Goal: Book appointment/travel/reservation

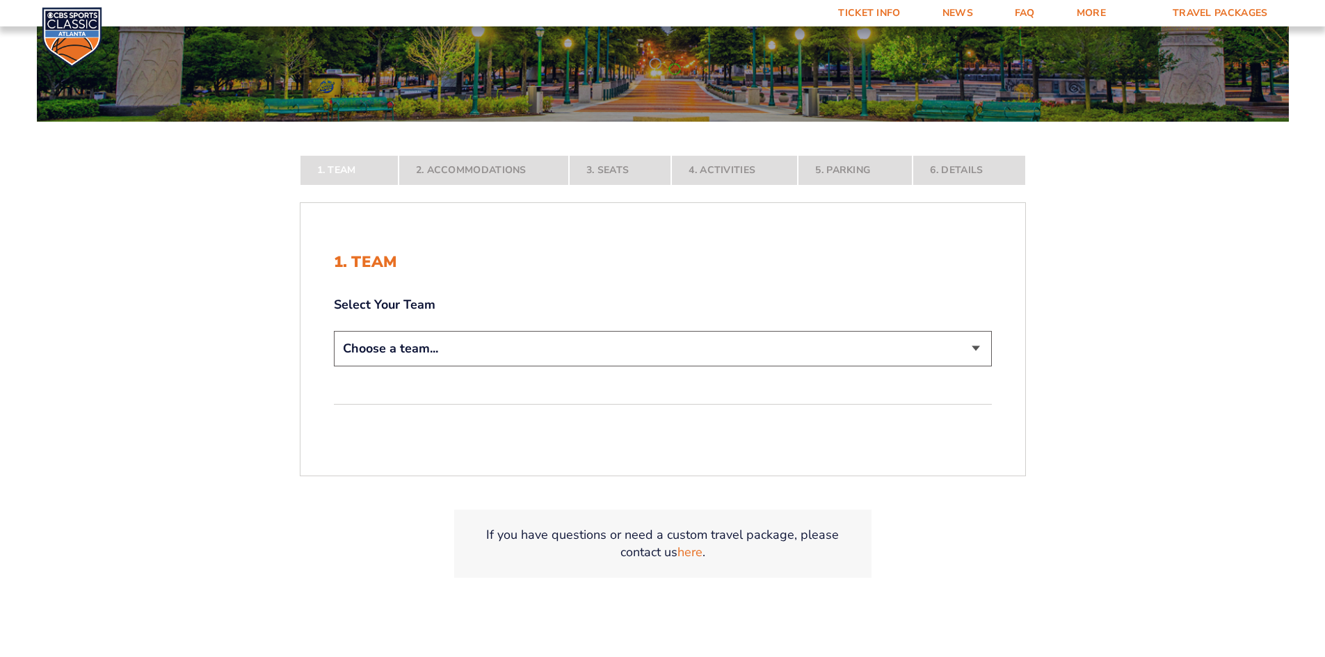
scroll to position [278, 0]
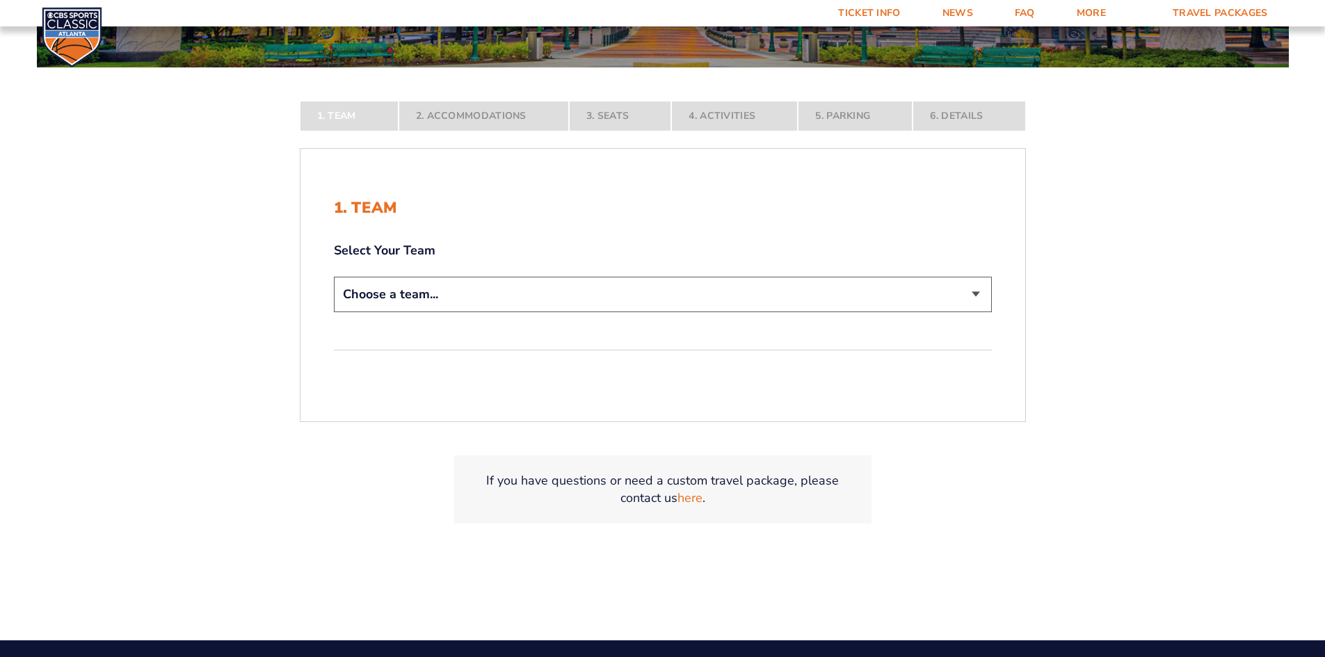
click at [432, 285] on select "Choose a team... [US_STATE] Wildcats [US_STATE] State Buckeyes [US_STATE] Tar H…" at bounding box center [663, 294] width 658 height 35
select select "12756"
click at [334, 312] on select "Choose a team... [US_STATE] Wildcats [US_STATE] State Buckeyes [US_STATE] Tar H…" at bounding box center [663, 294] width 658 height 35
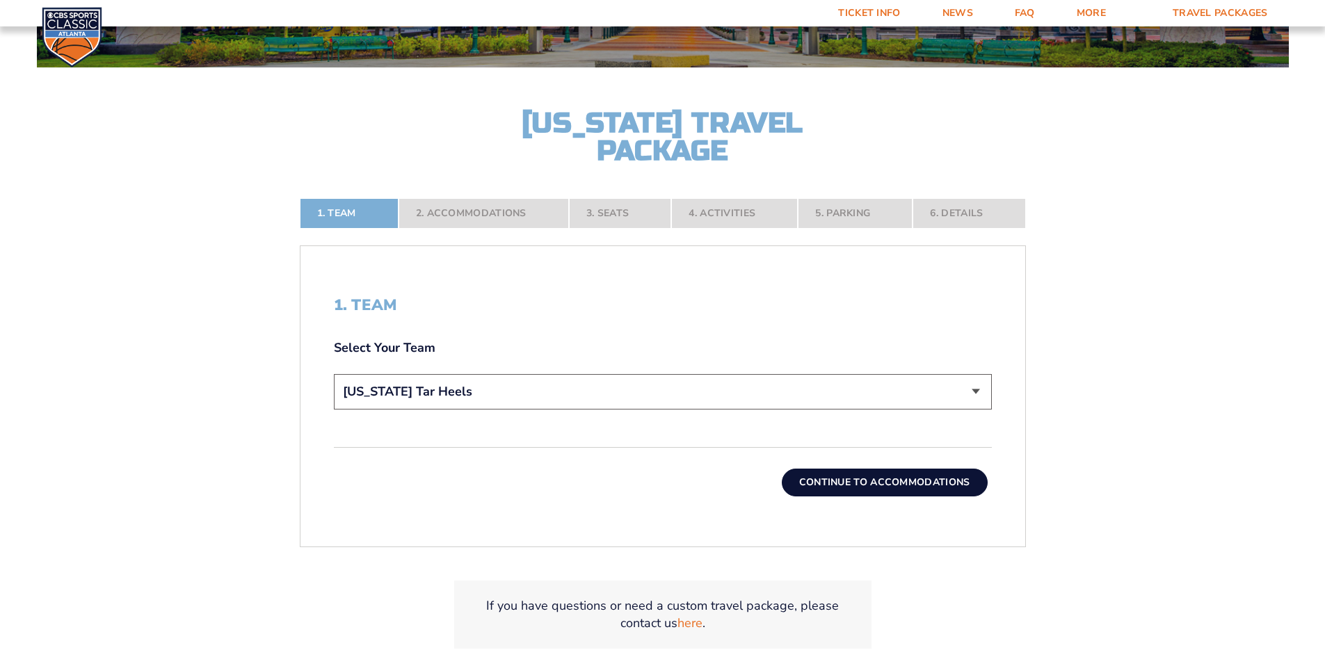
click at [826, 474] on button "Continue To Accommodations" at bounding box center [885, 483] width 206 height 28
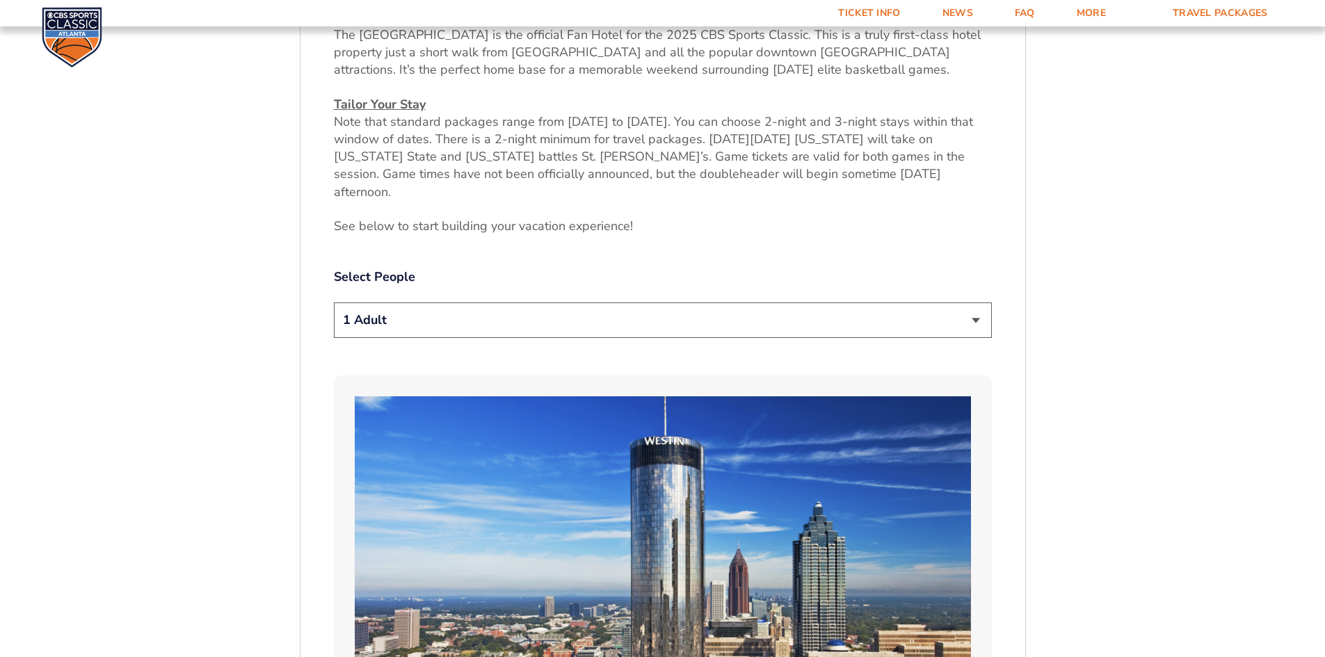
scroll to position [659, 0]
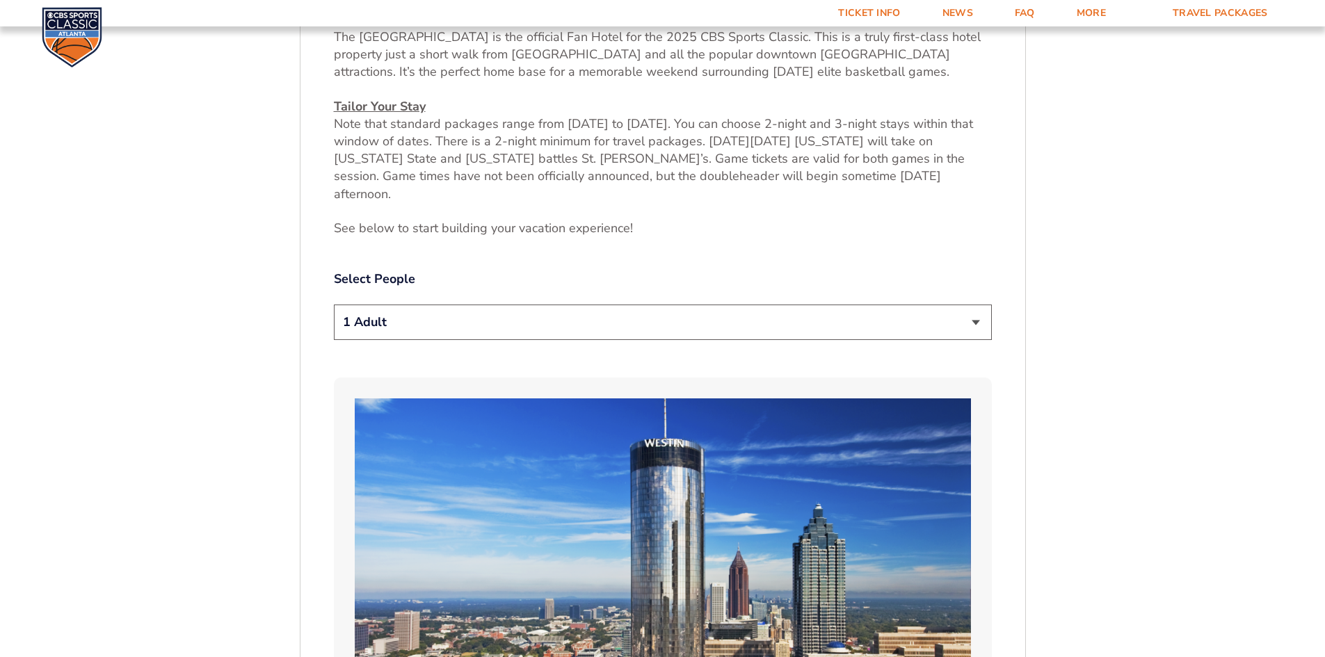
click at [685, 314] on select "1 Adult 2 Adults 3 Adults 4 Adults 2 Adults + 1 Child 2 Adults + 2 Children 2 A…" at bounding box center [663, 322] width 658 height 35
select select "2 Adults"
click at [334, 305] on select "1 Adult 2 Adults 3 Adults 4 Adults 2 Adults + 1 Child 2 Adults + 2 Children 2 A…" at bounding box center [663, 322] width 658 height 35
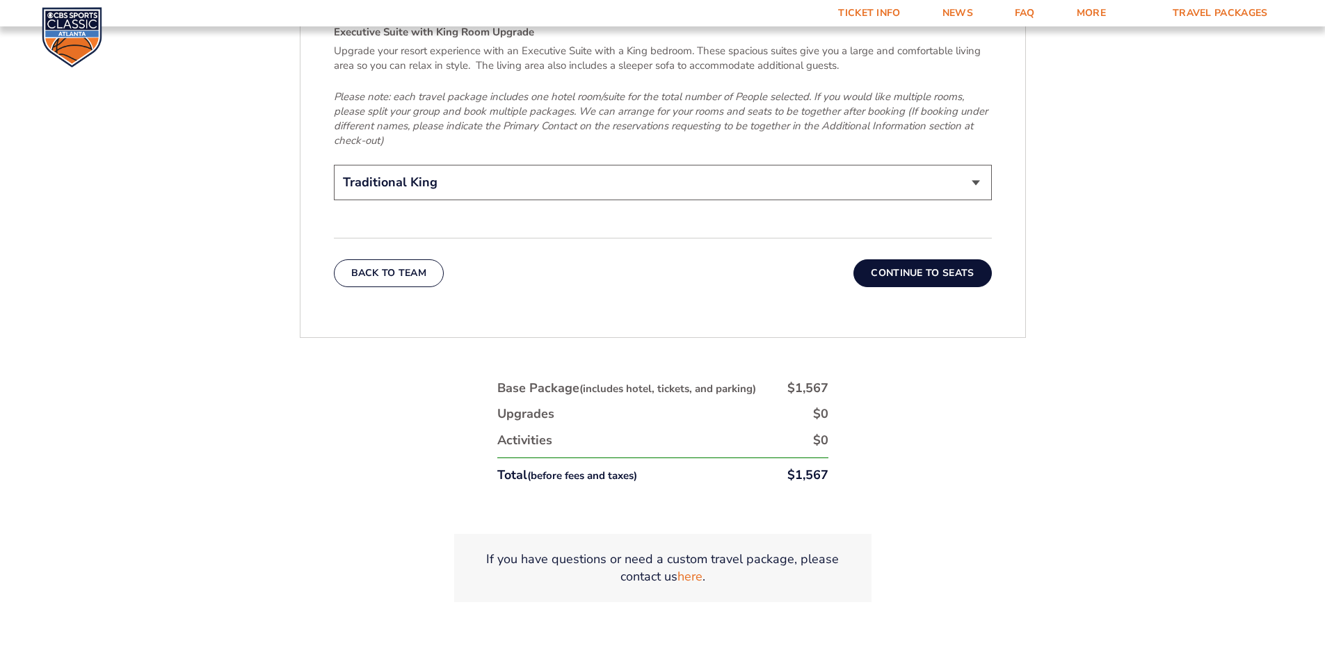
scroll to position [2259, 0]
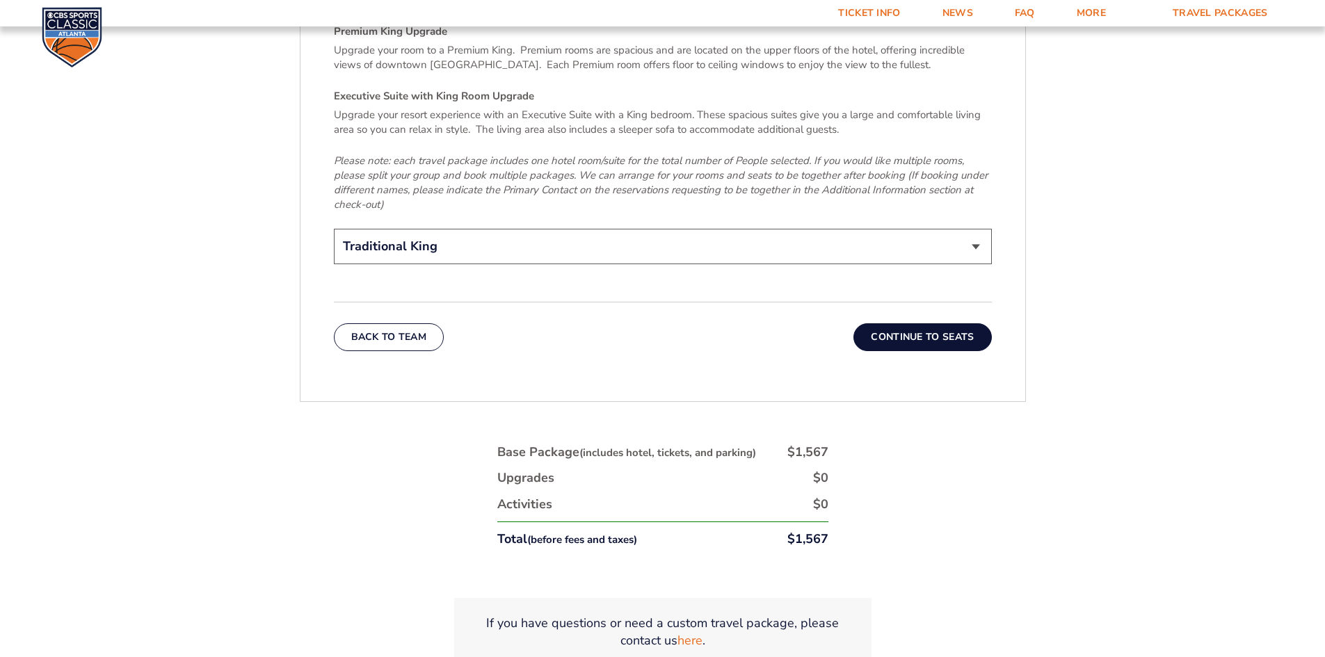
click at [915, 323] on button "Continue To Seats" at bounding box center [923, 337] width 138 height 28
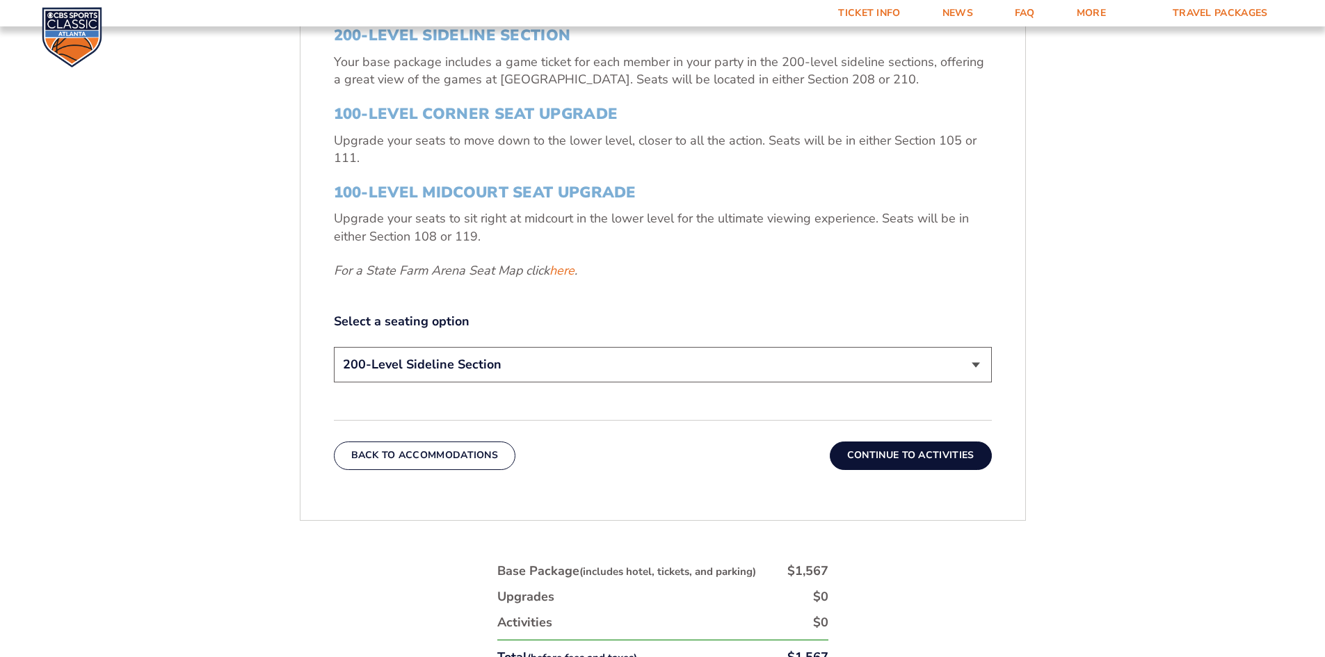
scroll to position [659, 0]
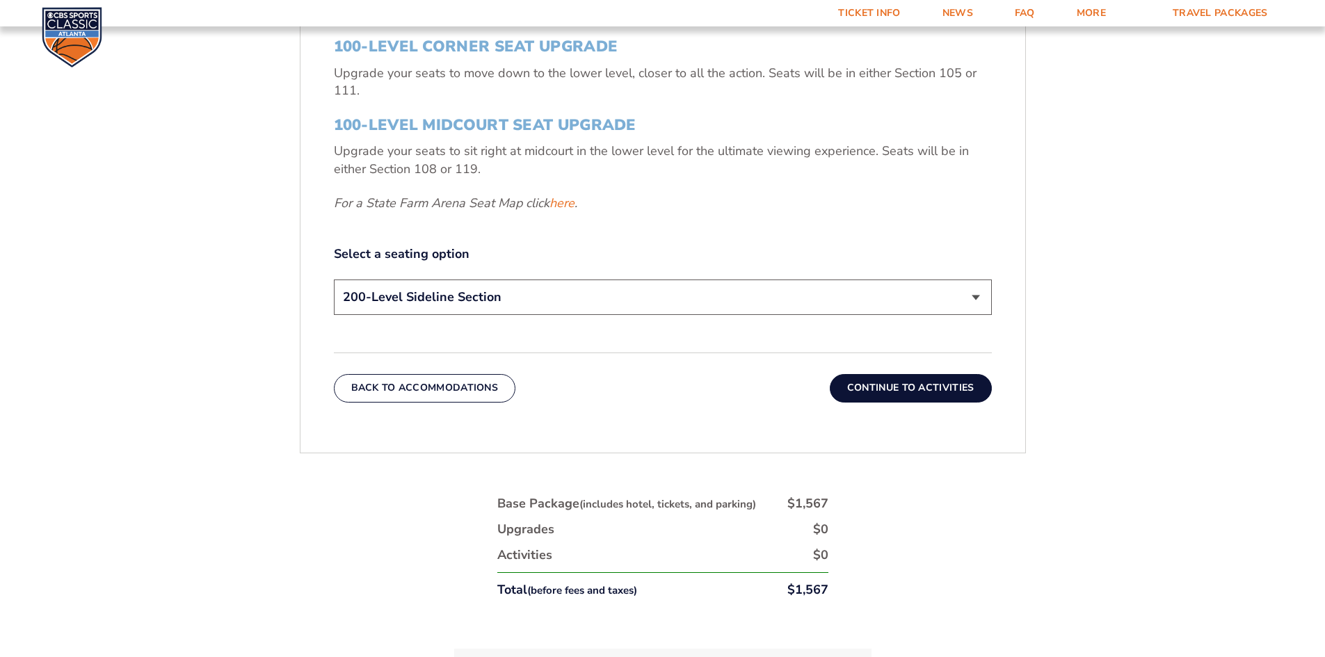
click at [431, 289] on select "200-Level Sideline Section 100-Level Corner Seat Upgrade (+$120 per person) 100…" at bounding box center [663, 297] width 658 height 35
click at [506, 230] on div "3. Seats 200-Level Sideline Section Your base package includes a game ticket fo…" at bounding box center [663, 118] width 658 height 404
click at [504, 298] on select "200-Level Sideline Section 100-Level Corner Seat Upgrade (+$120 per person) 100…" at bounding box center [663, 297] width 658 height 35
click at [865, 392] on button "Continue To Activities" at bounding box center [911, 388] width 162 height 28
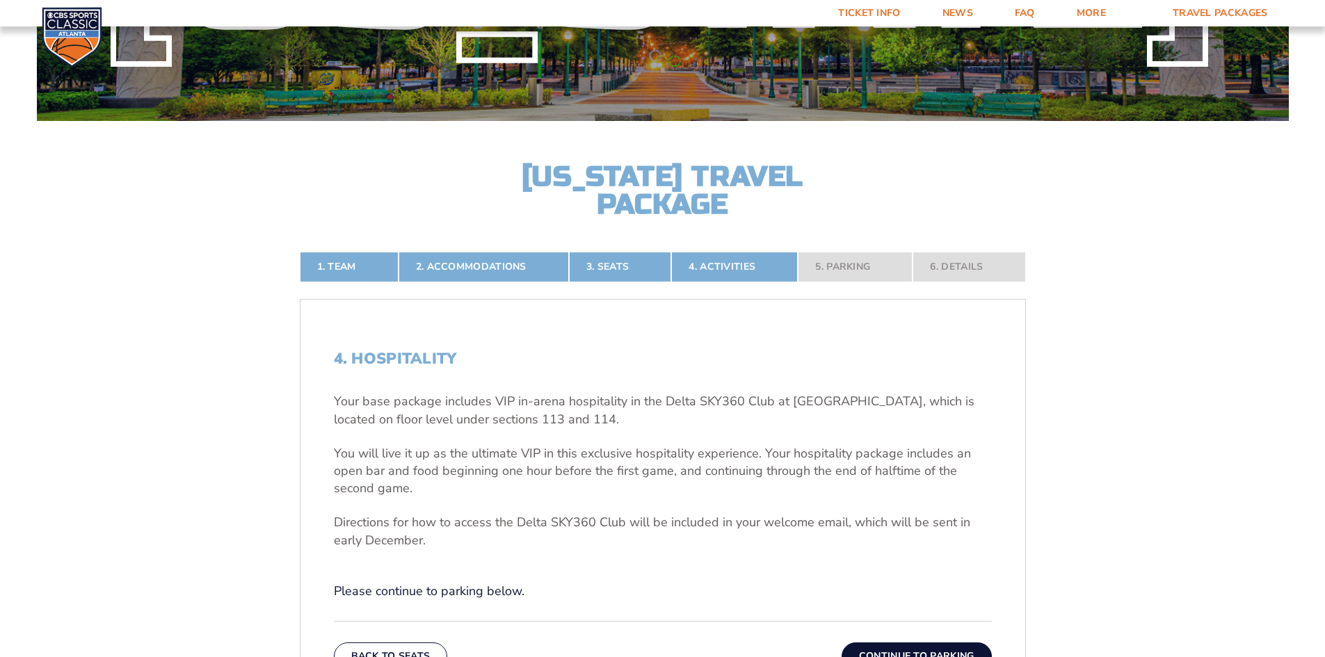
scroll to position [0, 0]
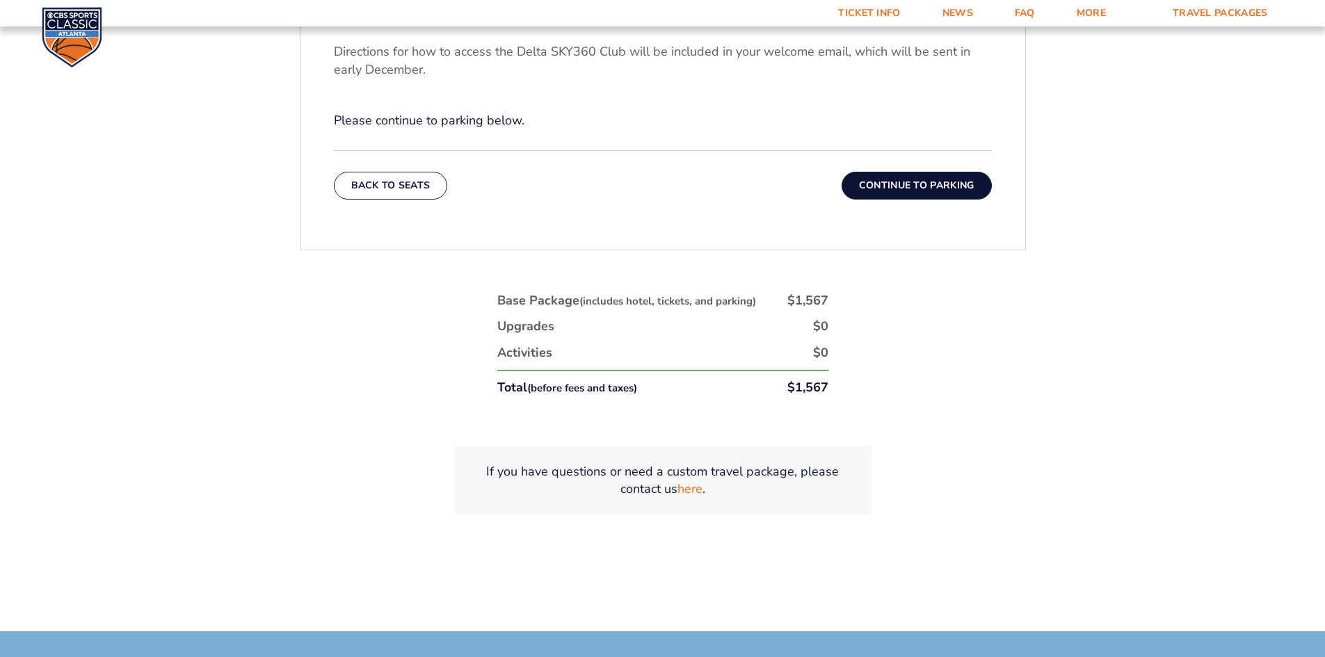
click at [881, 195] on button "Continue To Parking" at bounding box center [917, 186] width 150 height 28
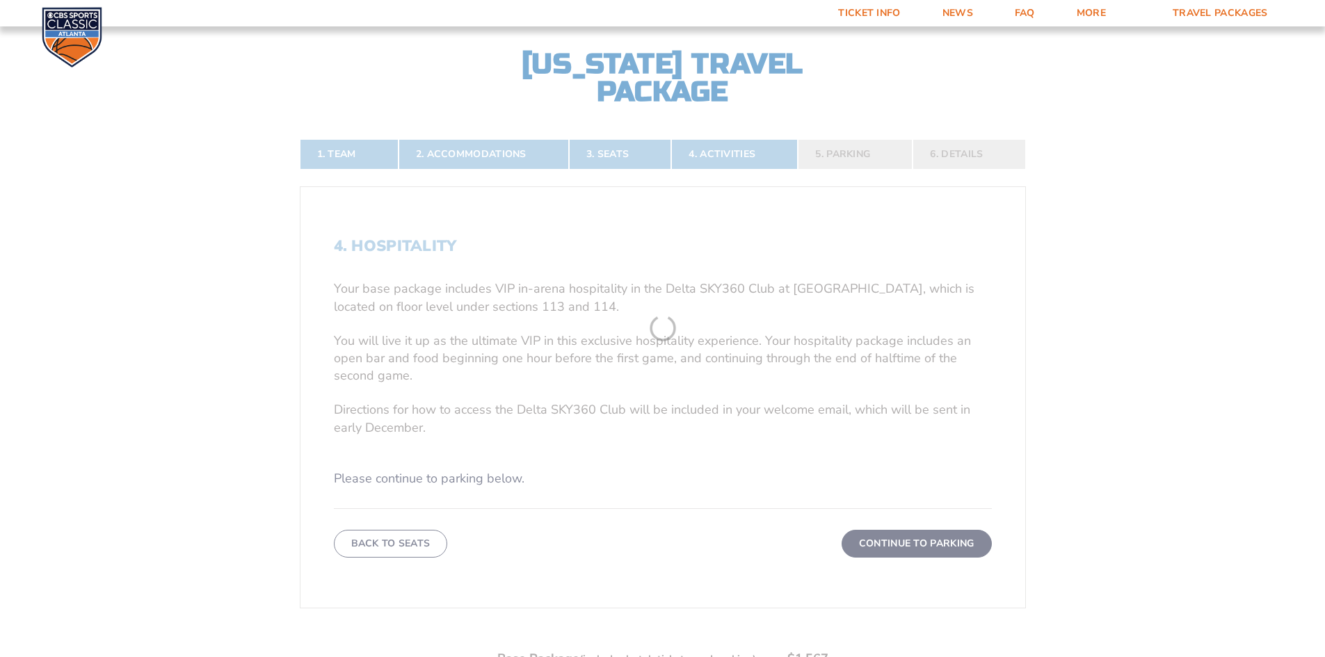
scroll to position [311, 0]
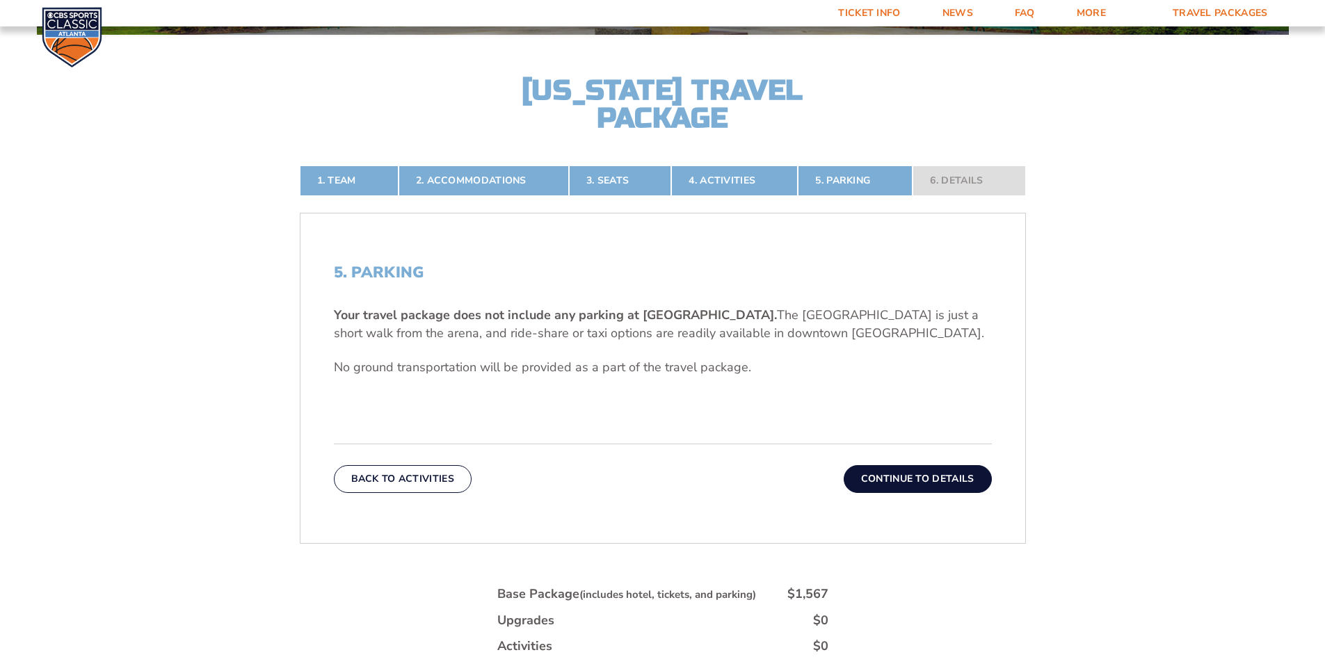
click at [935, 478] on button "Continue To Details" at bounding box center [918, 479] width 148 height 28
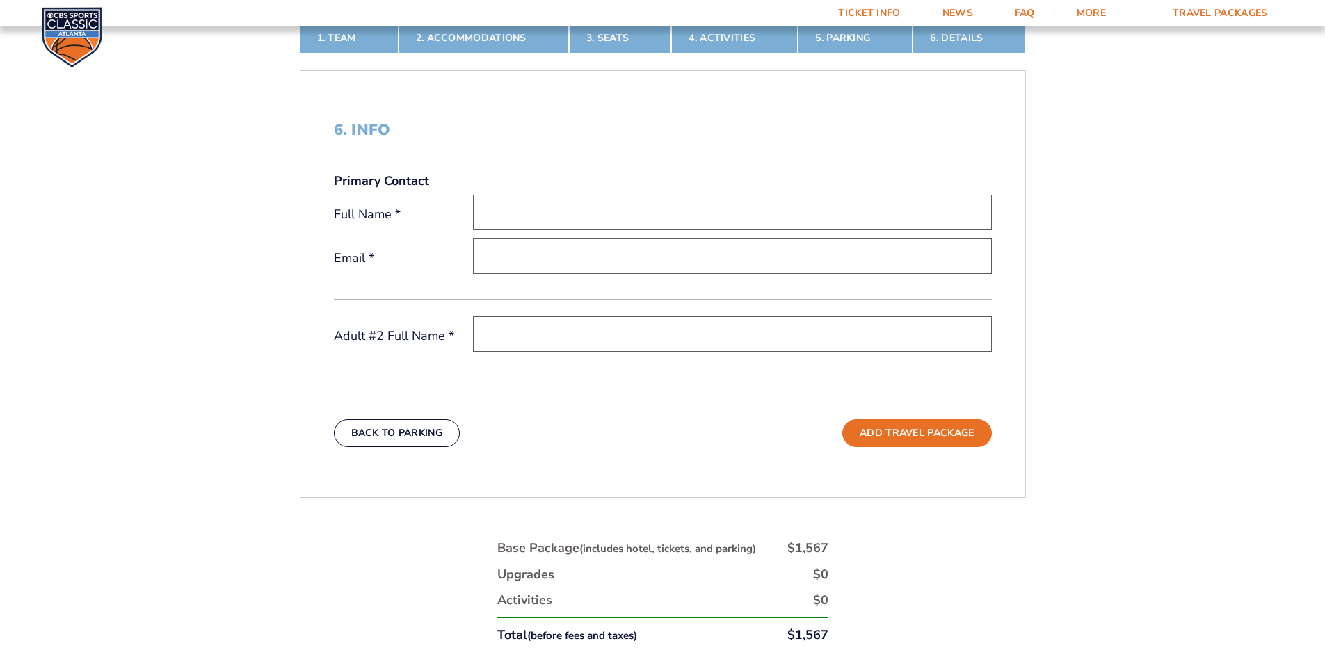
scroll to position [578, 0]
